Goal: Navigation & Orientation: Find specific page/section

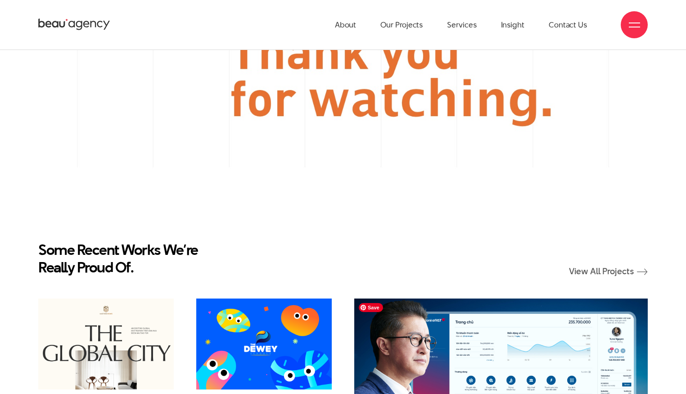
scroll to position [8309, 0]
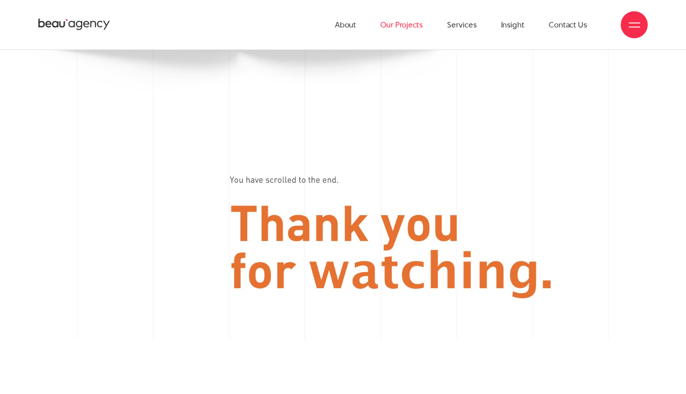
click at [415, 26] on link "Our Projects" at bounding box center [402, 25] width 42 height 50
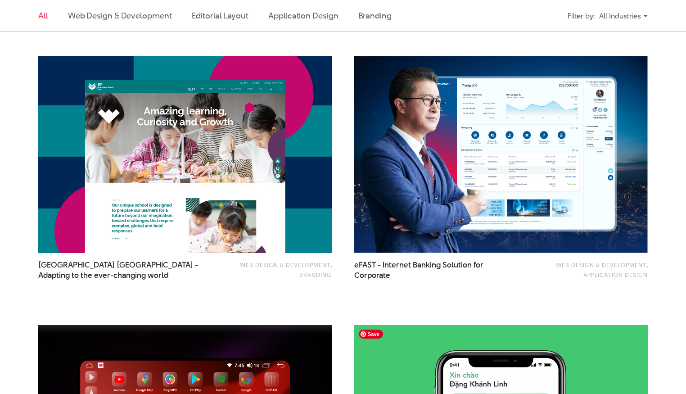
scroll to position [794, 0]
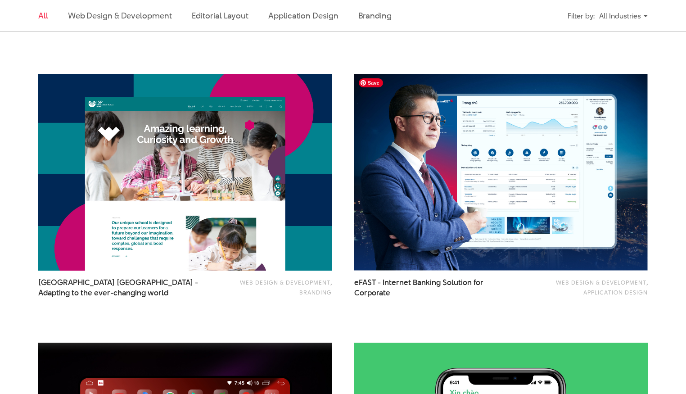
click at [532, 183] on img at bounding box center [501, 172] width 294 height 197
